Goal: Use online tool/utility: Use online tool/utility

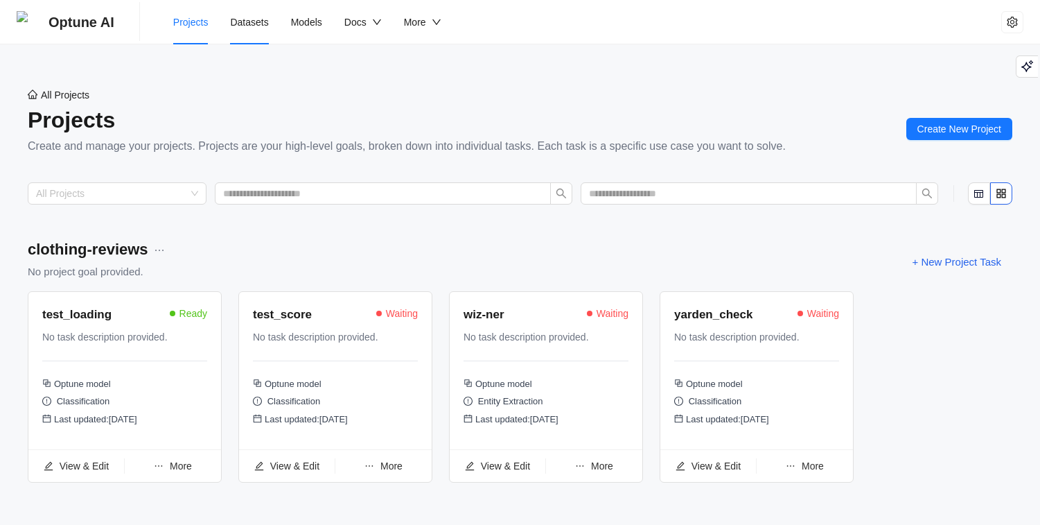
click at [250, 26] on span "Datasets" at bounding box center [249, 22] width 38 height 11
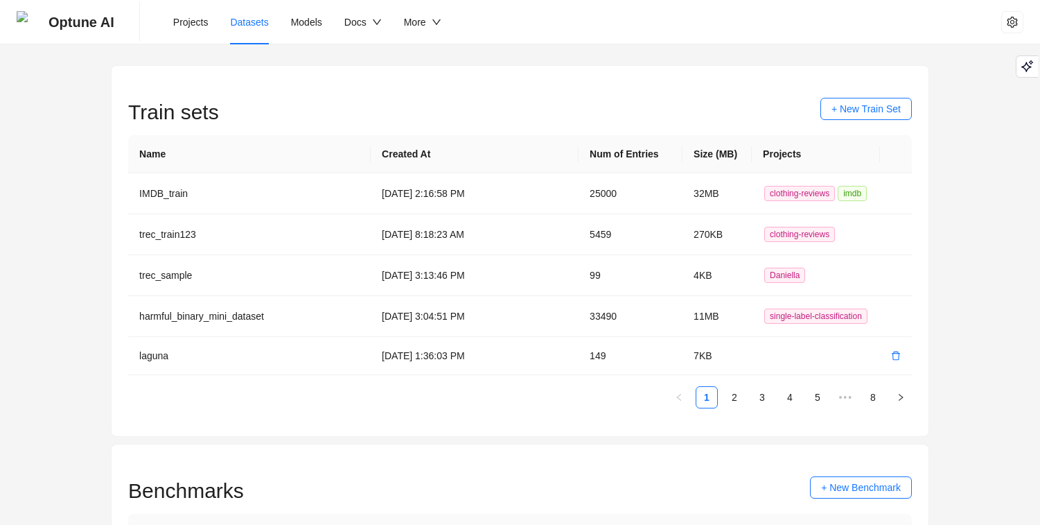
click at [29, 24] on img at bounding box center [28, 22] width 22 height 22
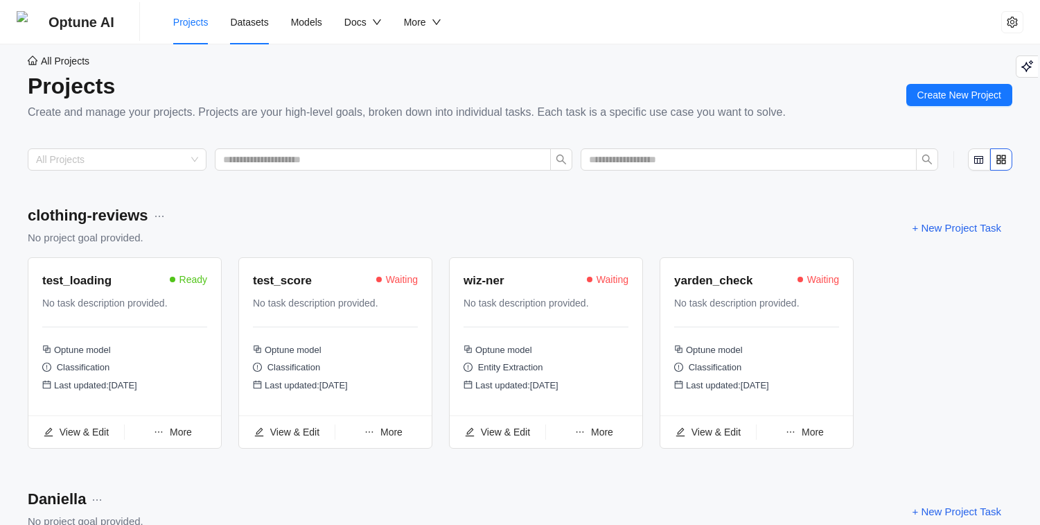
scroll to position [40, 0]
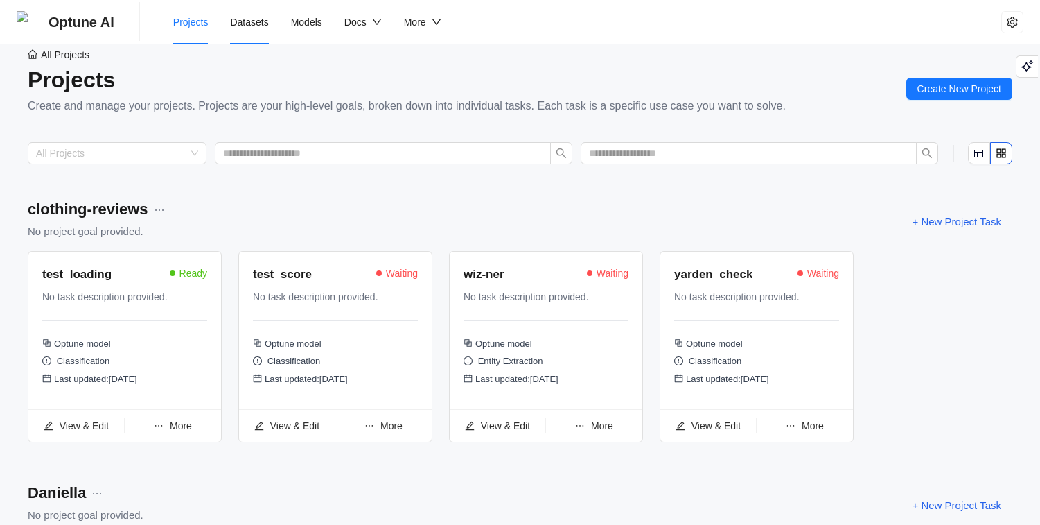
click at [262, 279] on div "test_score" at bounding box center [282, 274] width 59 height 19
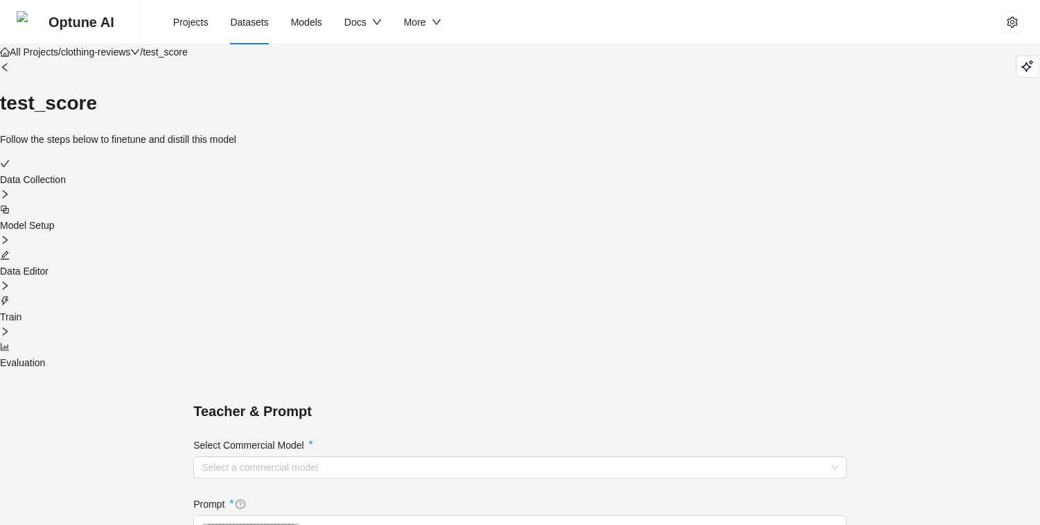
click at [529, 248] on div "Data Editor" at bounding box center [520, 263] width 1040 height 30
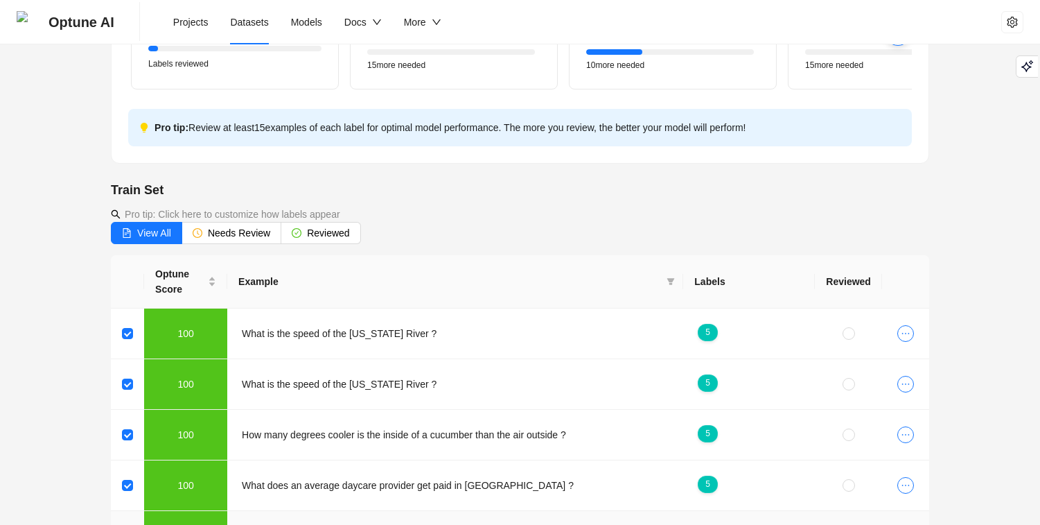
scroll to position [401, 0]
